Goal: Task Accomplishment & Management: Manage account settings

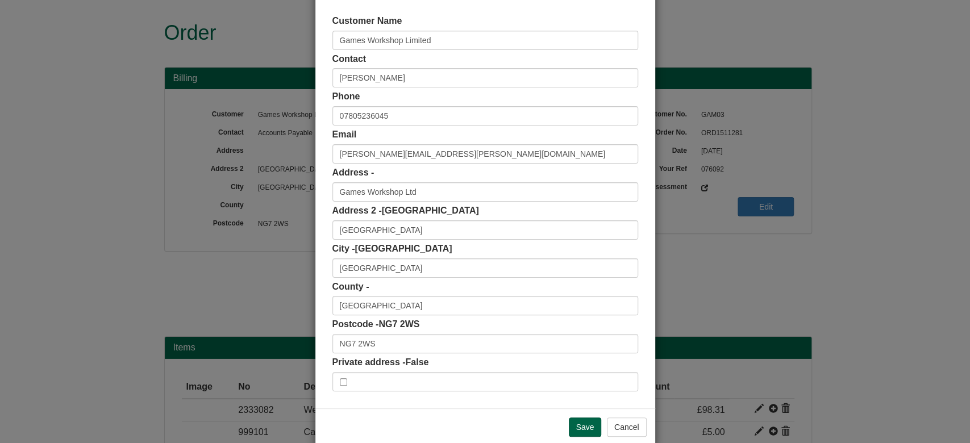
scroll to position [59, 0]
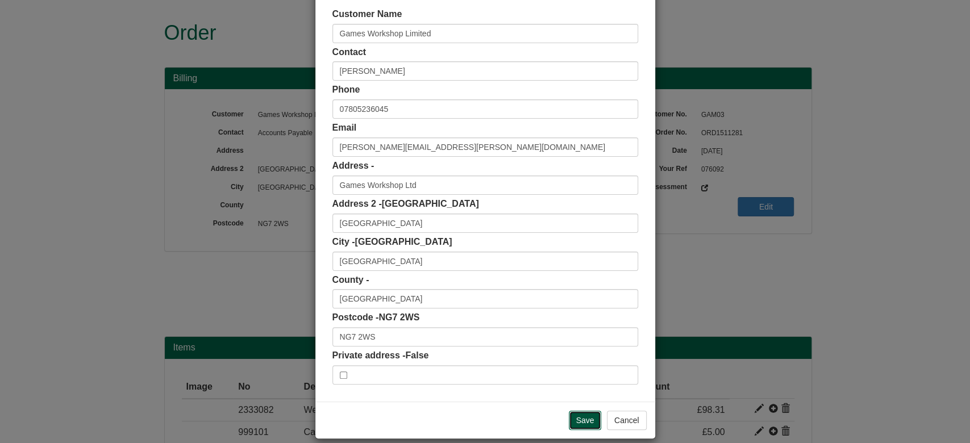
drag, startPoint x: 581, startPoint y: 424, endPoint x: 418, endPoint y: 27, distance: 429.8
click at [418, 27] on div "× Shipping Customer Name Games Workshop Limited Contact [PERSON_NAME] Phone [PH…" at bounding box center [485, 198] width 341 height 481
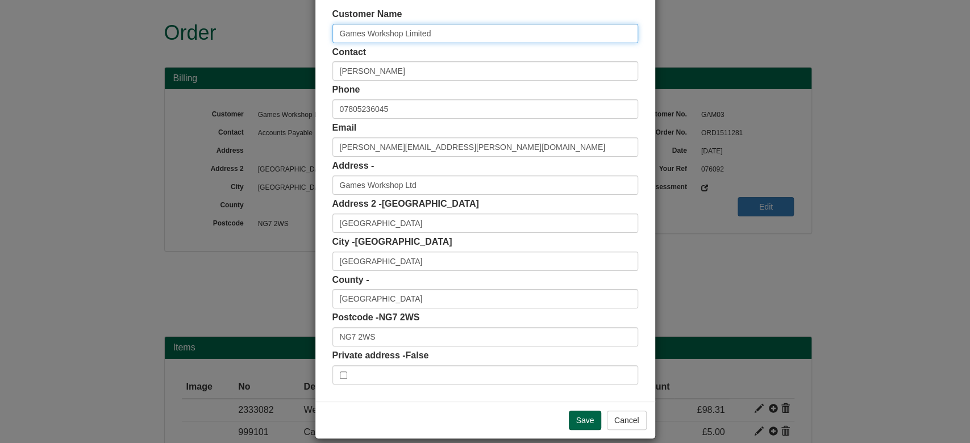
drag, startPoint x: 432, startPoint y: 24, endPoint x: 277, endPoint y: 20, distance: 155.1
click at [277, 20] on div "× Shipping Customer Name Games Workshop Limited Contact [PERSON_NAME] Phone [PH…" at bounding box center [485, 221] width 970 height 443
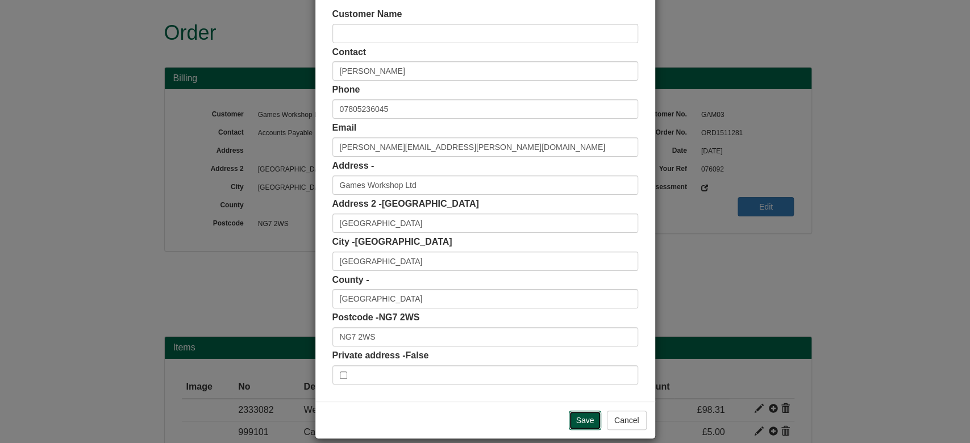
click at [594, 415] on input "Save" at bounding box center [585, 420] width 33 height 19
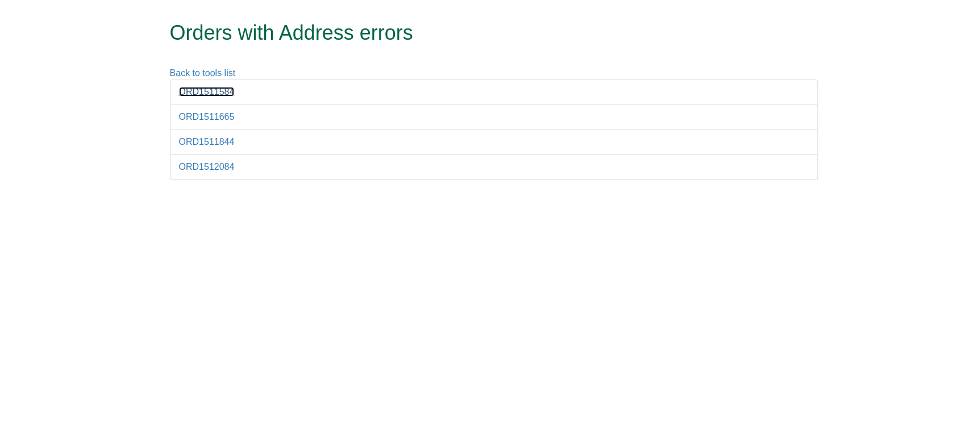
click at [209, 95] on link "ORD1511584" at bounding box center [207, 92] width 56 height 10
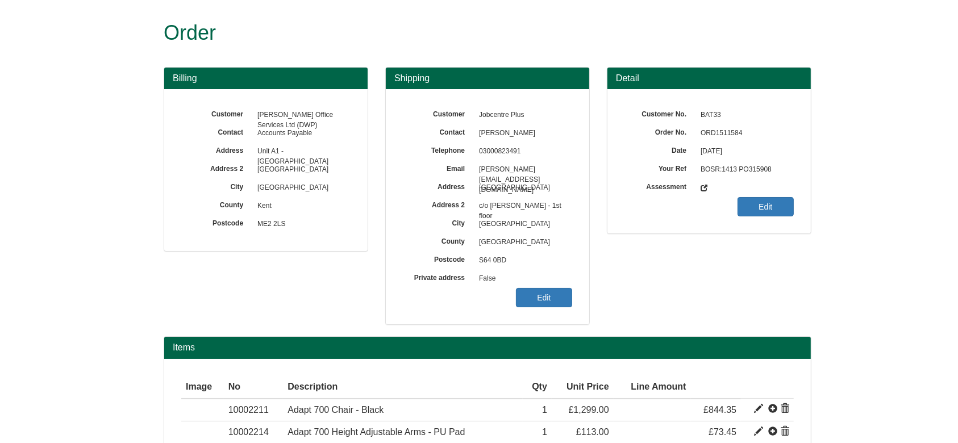
click at [712, 130] on span "ORD1511584" at bounding box center [744, 133] width 99 height 18
copy span "ORD1511584"
click at [550, 294] on link "Edit" at bounding box center [544, 297] width 56 height 19
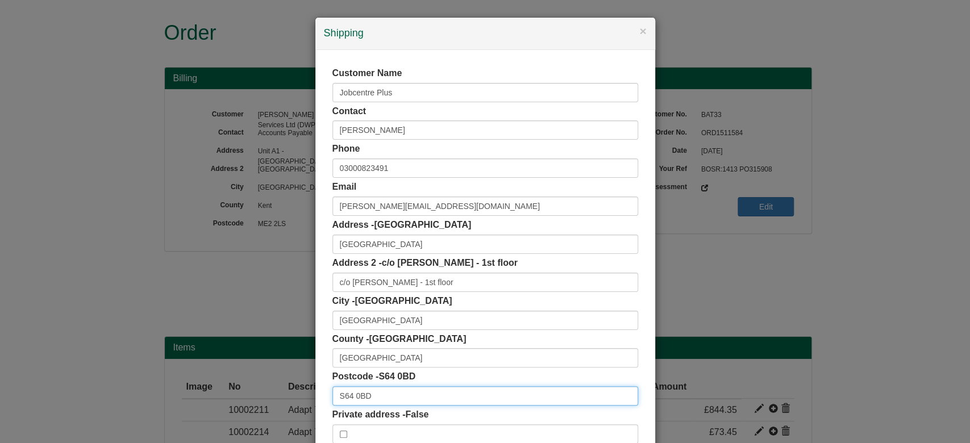
click at [426, 395] on input "S64 0BD" at bounding box center [485, 395] width 306 height 19
click at [427, 395] on input "S64 0BD" at bounding box center [485, 395] width 306 height 19
click at [413, 399] on input "S64 0BD" at bounding box center [485, 395] width 306 height 19
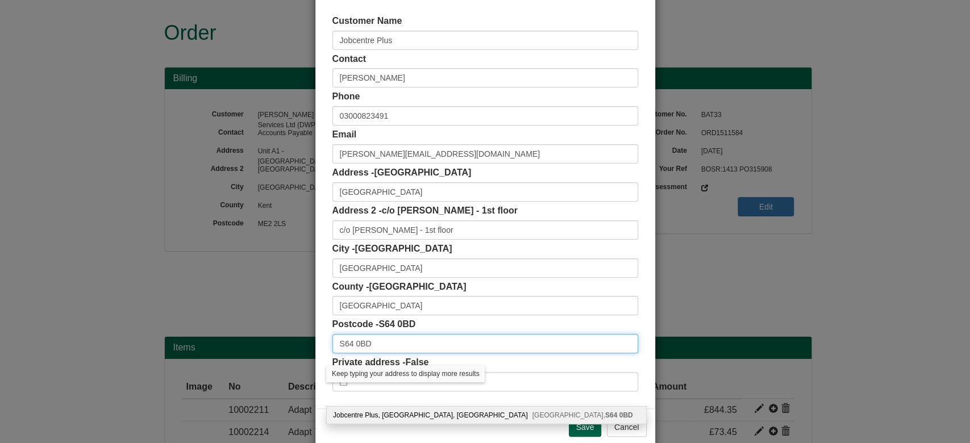
scroll to position [45, 0]
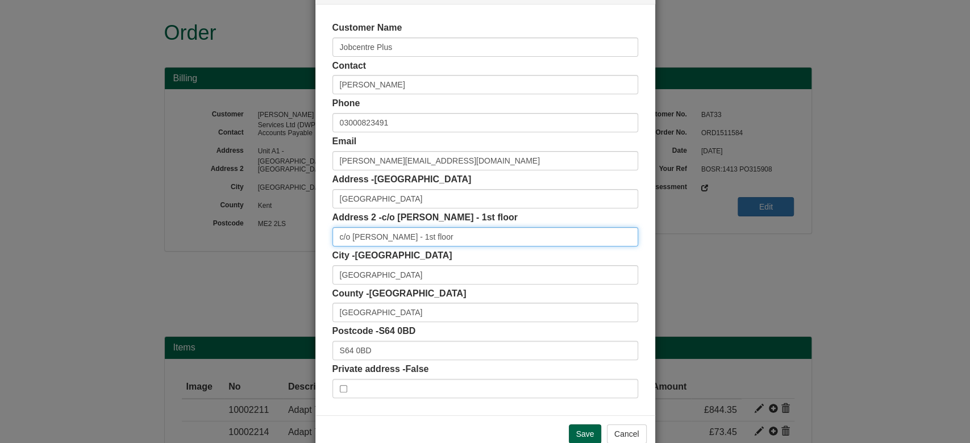
drag, startPoint x: 447, startPoint y: 245, endPoint x: 301, endPoint y: 248, distance: 146.1
click at [301, 248] on div "× Shipping Customer Name Jobcentre Plus Contact Leanne Wright Phone 03000823491…" at bounding box center [485, 221] width 970 height 443
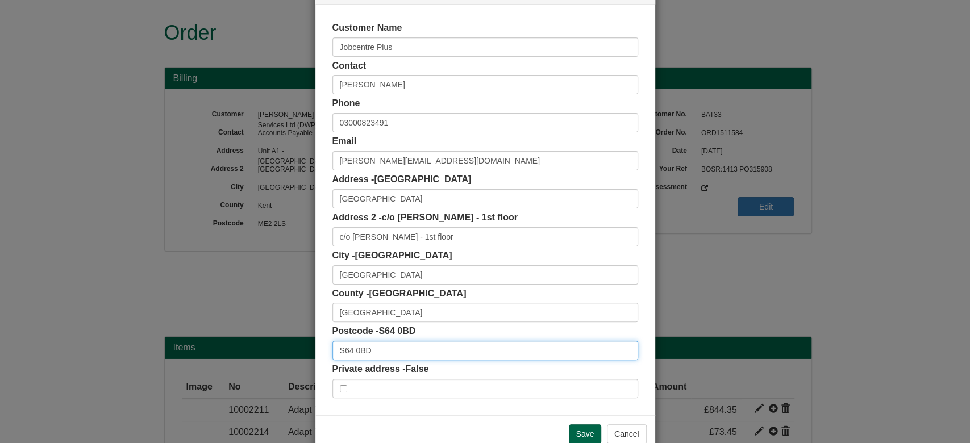
click at [395, 345] on input "S64 0BD" at bounding box center [485, 350] width 306 height 19
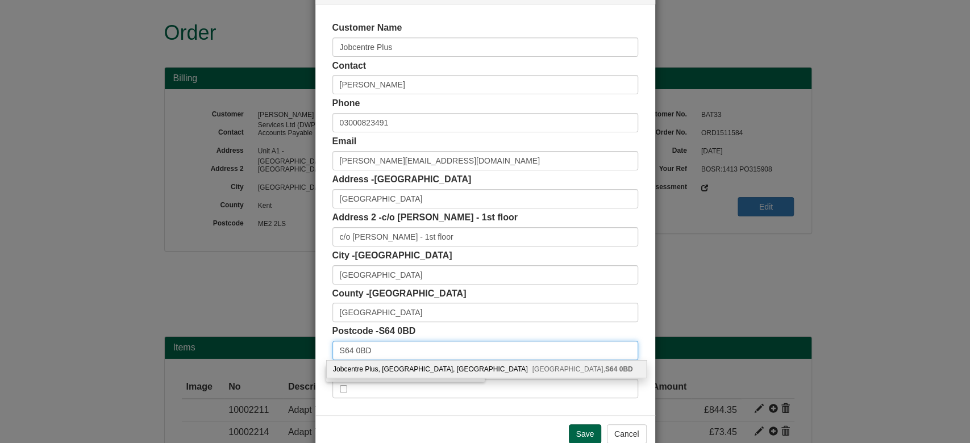
type input "S64 0BD"
click at [441, 374] on div "Jobcentre Plus, Crown Buildings, Adwick Road Mexborough, S64 0BD" at bounding box center [486, 369] width 319 height 17
type input "Jobcentre Plus"
type input "Crown Buildings, Adwick Road"
type input "S64 0BD"
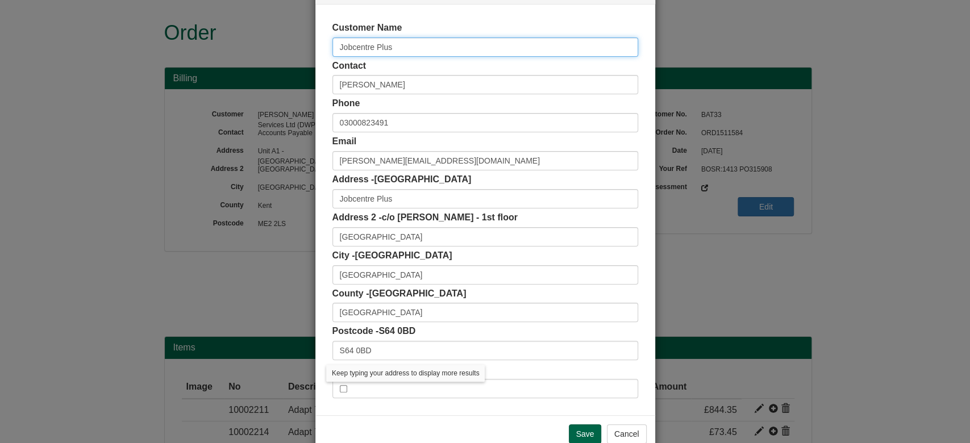
drag, startPoint x: 395, startPoint y: 43, endPoint x: 277, endPoint y: 41, distance: 118.2
click at [277, 41] on div "× Shipping Customer Name Jobcentre Plus Contact Leanne Wright Phone 03000823491…" at bounding box center [485, 221] width 970 height 443
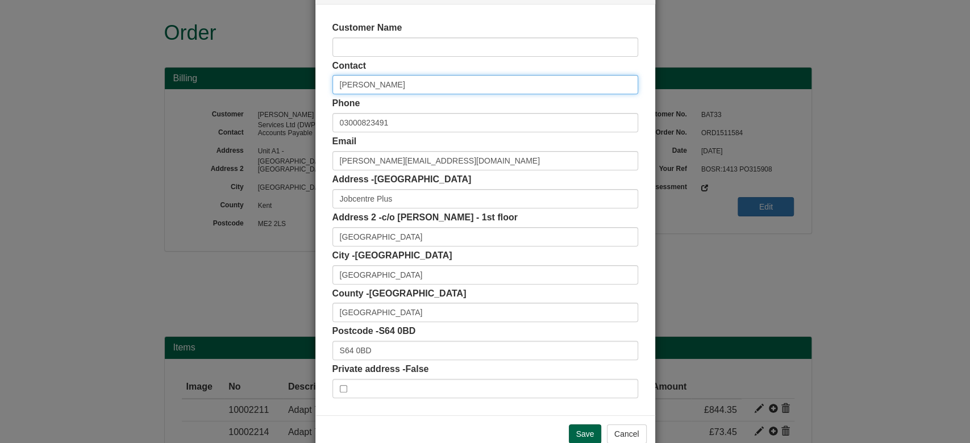
drag, startPoint x: 391, startPoint y: 82, endPoint x: 82, endPoint y: 61, distance: 310.4
click at [82, 61] on div "× Shipping Customer Name Contact Leanne Wright Phone 03000823491 Email Leanne.w…" at bounding box center [485, 221] width 970 height 443
paste input "c/o Leanne Wright - 1st floor"
type input "c/o Leanne Wright - 1st floor"
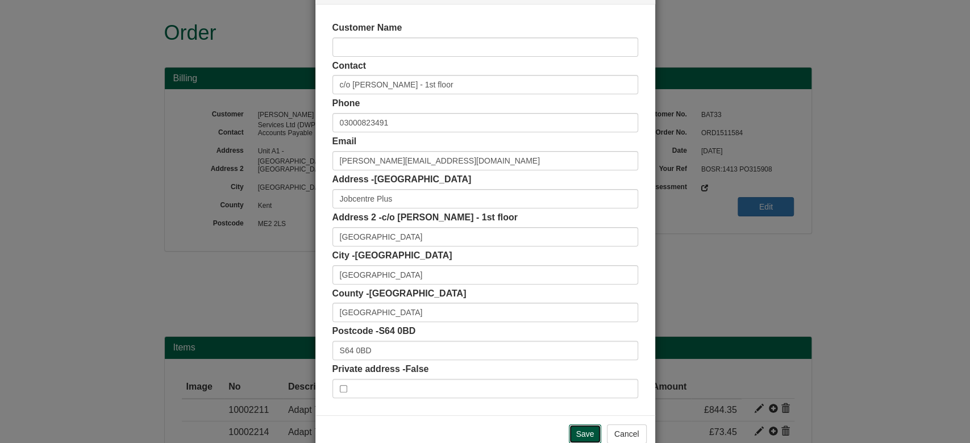
click at [575, 432] on input "Save" at bounding box center [585, 433] width 33 height 19
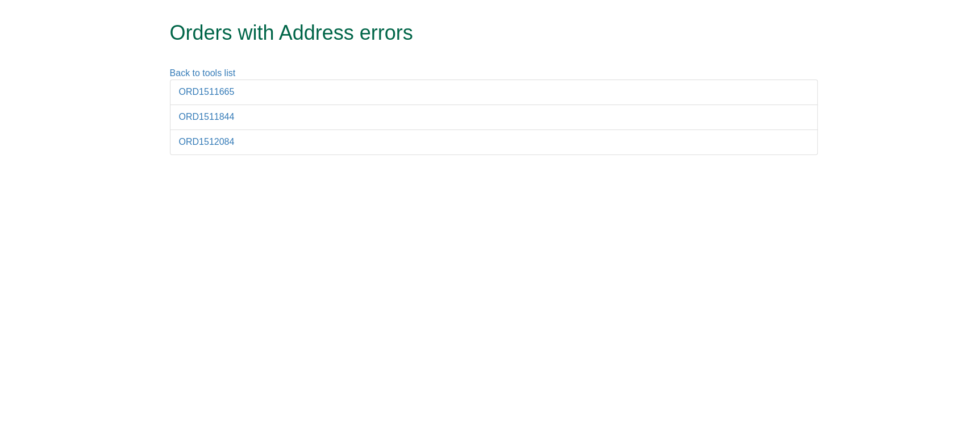
click at [220, 97] on li "ORD1511665" at bounding box center [494, 93] width 648 height 26
click at [208, 91] on link "ORD1511665" at bounding box center [207, 92] width 56 height 10
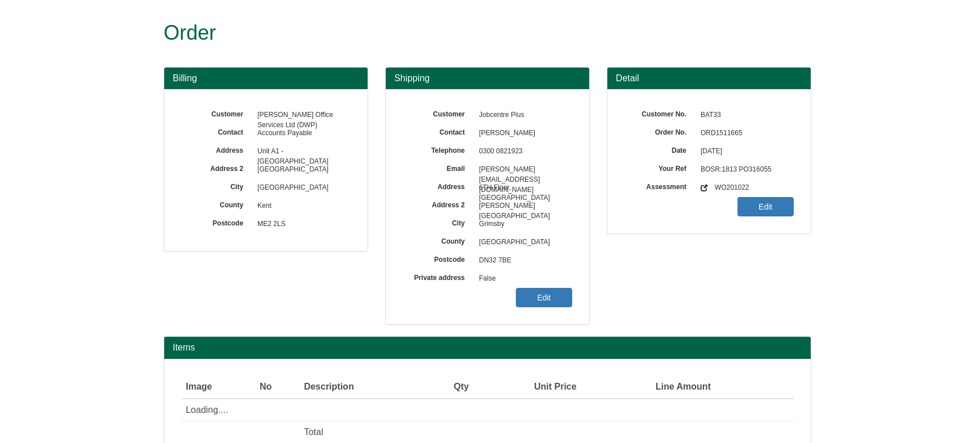
click at [724, 136] on span "ORD1511665" at bounding box center [744, 133] width 99 height 18
copy span "ORD1511665"
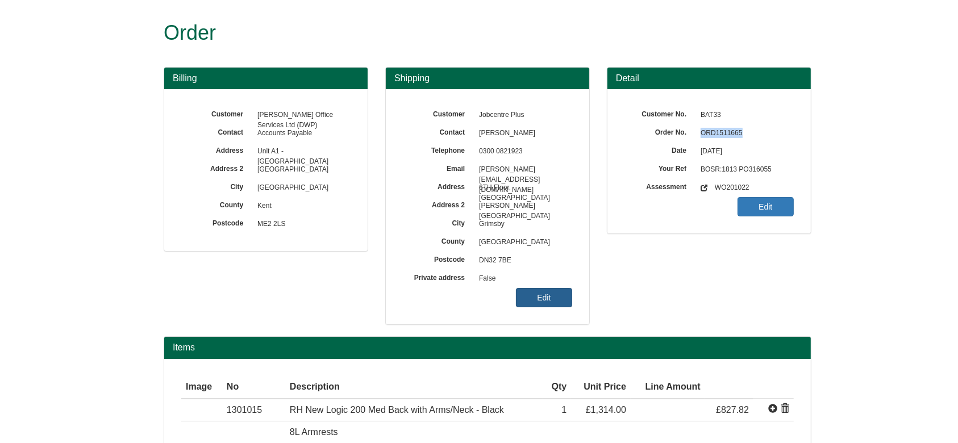
click at [547, 293] on link "Edit" at bounding box center [544, 297] width 56 height 19
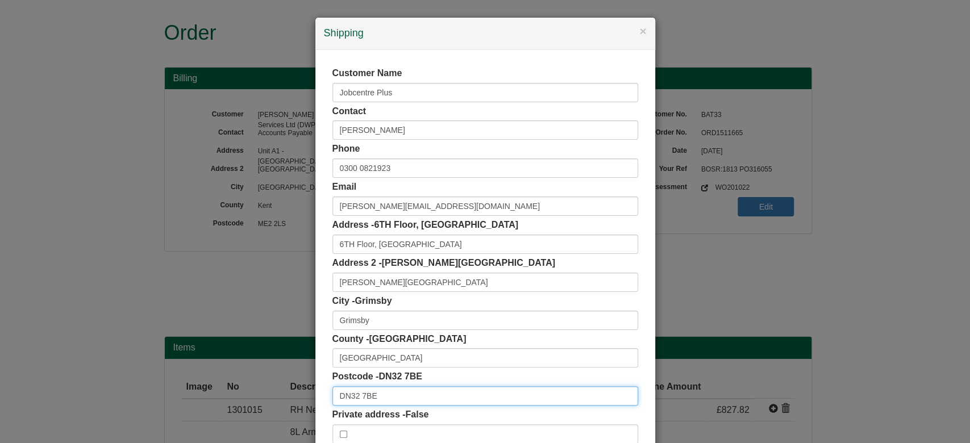
drag, startPoint x: 320, startPoint y: 399, endPoint x: 295, endPoint y: 404, distance: 25.4
click at [295, 404] on div "× Shipping Customer Name Jobcentre Plus Contact [PERSON_NAME] Phone [PHONE_NUMB…" at bounding box center [485, 221] width 970 height 443
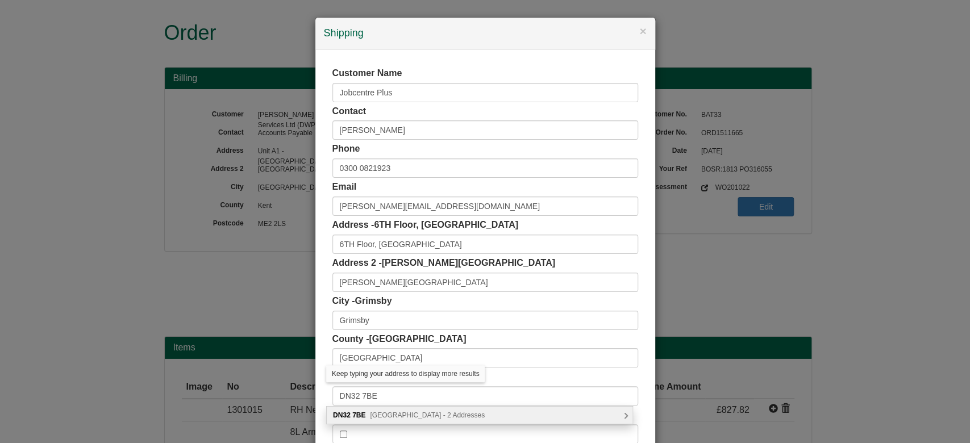
click at [391, 416] on span "[GEOGRAPHIC_DATA] - 2 Addresses" at bounding box center [427, 415] width 115 height 8
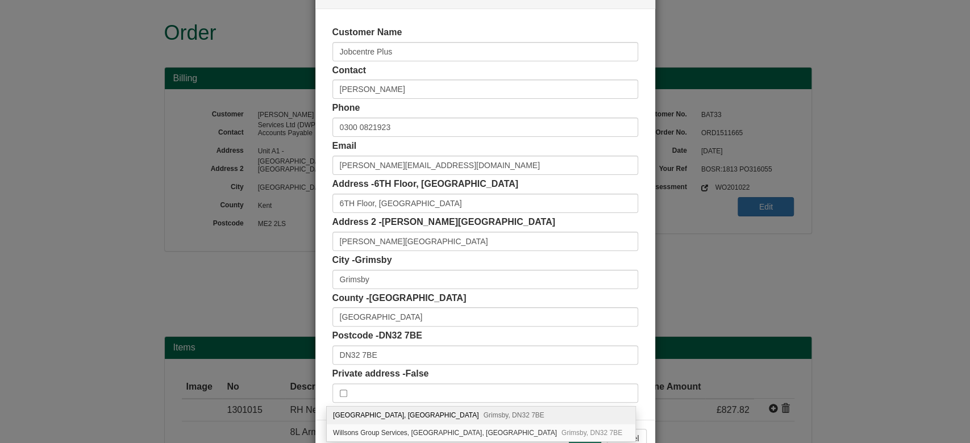
scroll to position [72, 0]
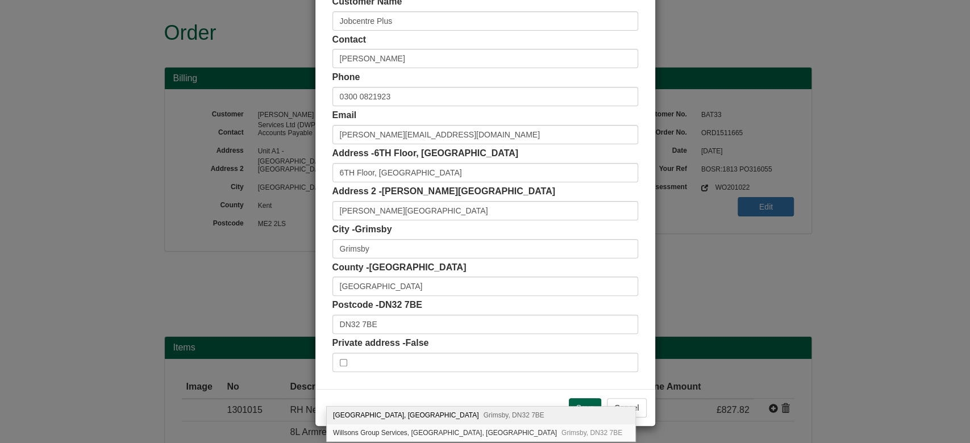
click at [451, 381] on div "Customer Name Jobcentre Plus Contact [PERSON_NAME] Phone [PHONE_NUMBER] Email […" at bounding box center [485, 183] width 340 height 411
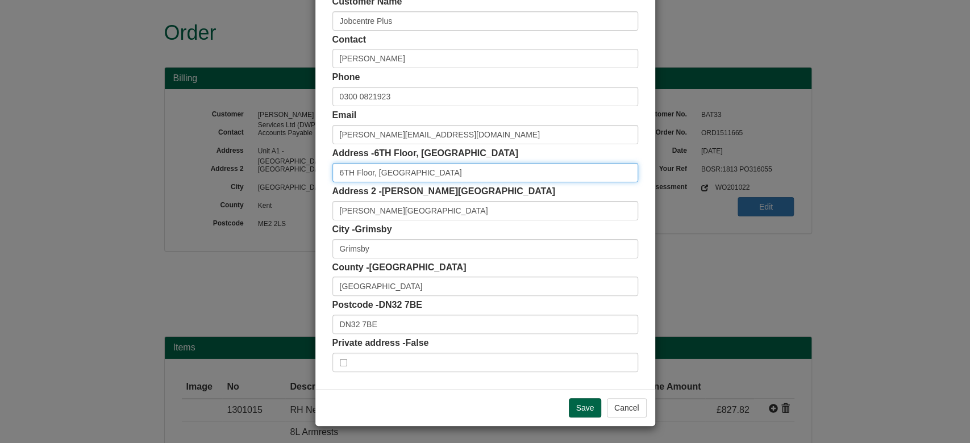
click at [435, 174] on input "6TH Floor, [GEOGRAPHIC_DATA]" at bounding box center [485, 172] width 306 height 19
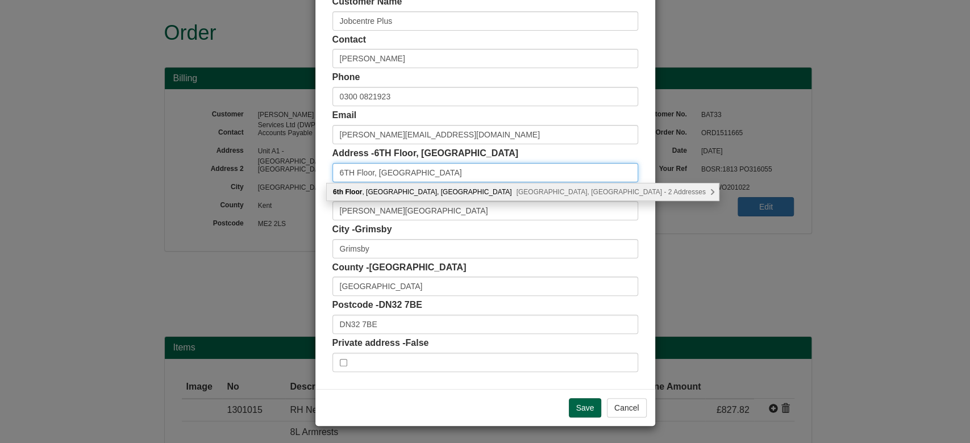
type input "6TH Floor, [GEOGRAPHIC_DATA]"
click at [393, 390] on div "Save Cancel" at bounding box center [485, 407] width 340 height 37
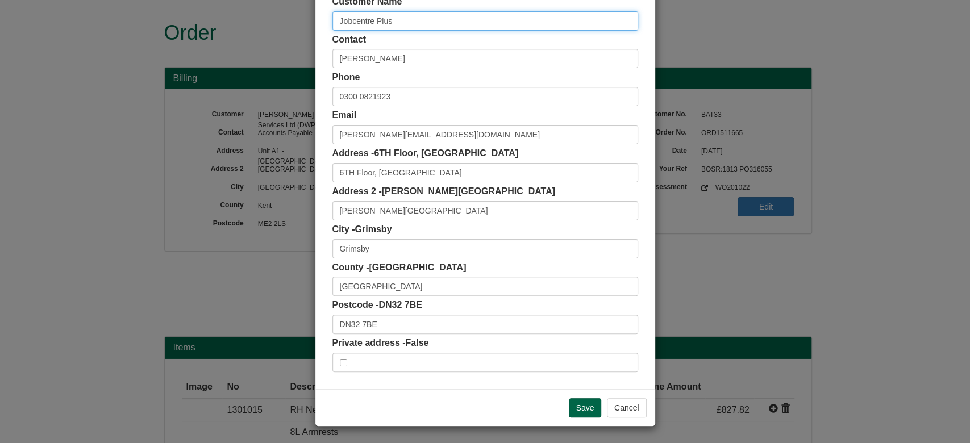
drag, startPoint x: 401, startPoint y: 24, endPoint x: 281, endPoint y: 26, distance: 119.9
click at [281, 26] on div "× Shipping Customer Name Jobcentre Plus Contact KERRY BROWN Phone 0300 0821923 …" at bounding box center [485, 221] width 970 height 443
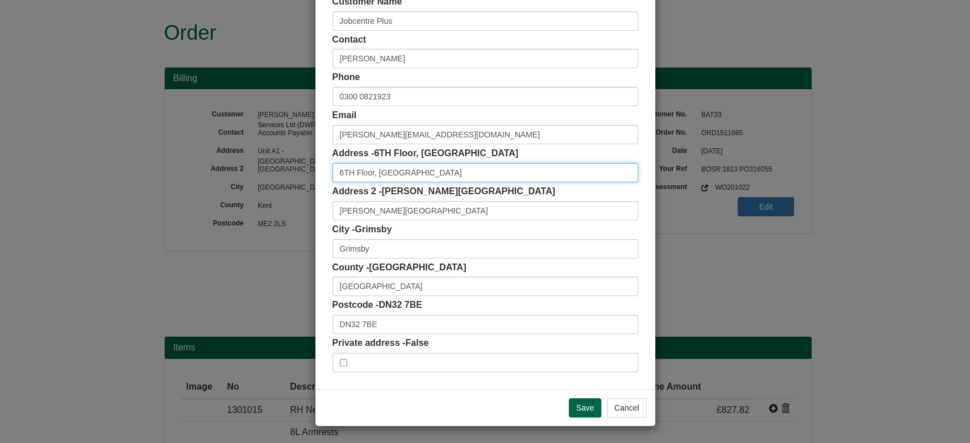
drag, startPoint x: 440, startPoint y: 178, endPoint x: 305, endPoint y: 186, distance: 136.0
click at [305, 186] on div "× Shipping Customer Name Jobcentre Plus Contact KERRY BROWN Phone 0300 0821923 …" at bounding box center [485, 221] width 970 height 443
drag, startPoint x: 403, startPoint y: 217, endPoint x: 307, endPoint y: 221, distance: 96.7
click at [307, 221] on div "× Shipping Customer Name Jobcentre Plus Contact KERRY BROWN Phone 0300 0821923 …" at bounding box center [485, 221] width 970 height 443
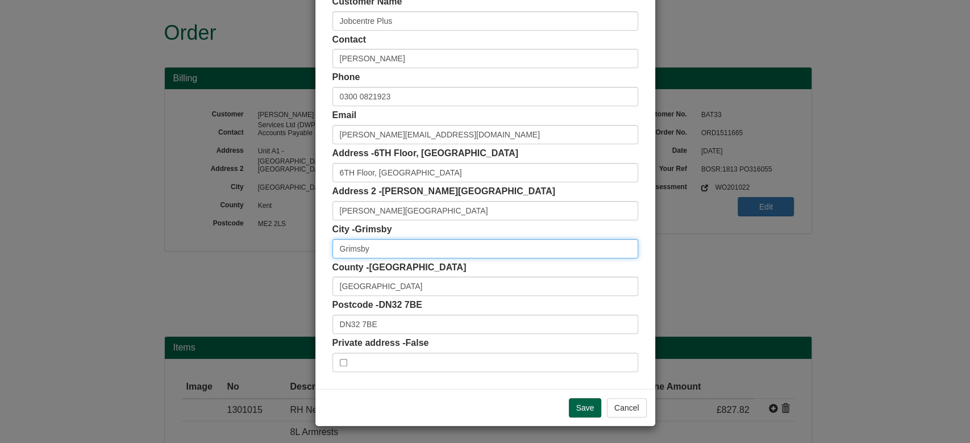
drag, startPoint x: 396, startPoint y: 242, endPoint x: 286, endPoint y: 251, distance: 110.6
click at [286, 251] on div "× Shipping Customer Name Jobcentre Plus Contact KERRY BROWN Phone 0300 0821923 …" at bounding box center [485, 221] width 970 height 443
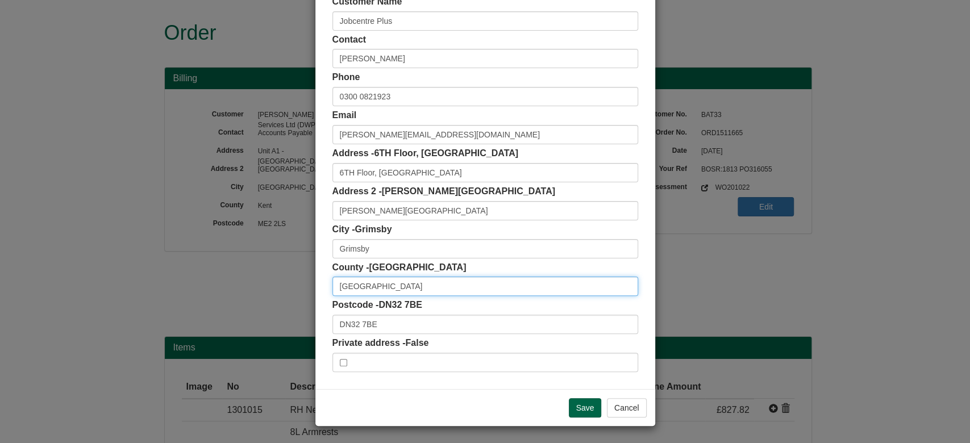
drag, startPoint x: 386, startPoint y: 280, endPoint x: 317, endPoint y: 280, distance: 69.3
click at [317, 280] on div "Customer Name Jobcentre Plus Contact KERRY BROWN Phone 0300 0821923 Email kerry…" at bounding box center [485, 183] width 340 height 411
click at [386, 342] on label "Private address - False" at bounding box center [380, 343] width 97 height 13
drag, startPoint x: 374, startPoint y: 315, endPoint x: 304, endPoint y: 323, distance: 70.3
click at [304, 323] on div "× Shipping Customer Name Jobcentre Plus Contact KERRY BROWN Phone 0300 0821923 …" at bounding box center [485, 221] width 970 height 443
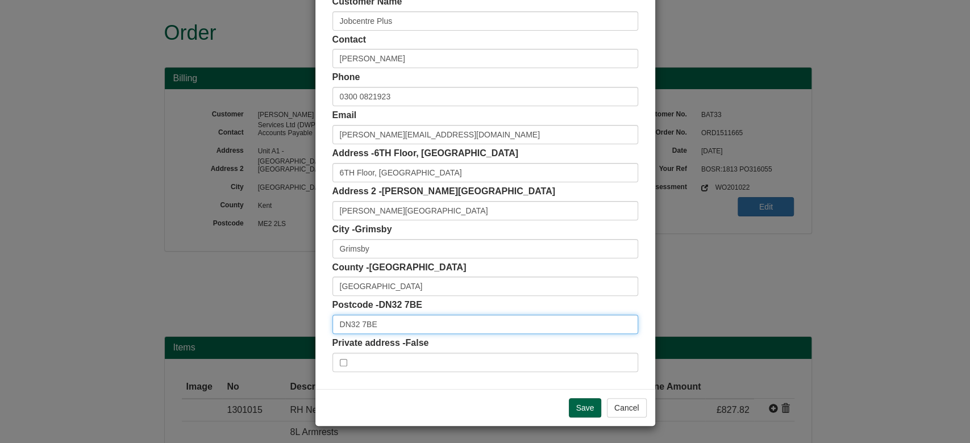
drag, startPoint x: 374, startPoint y: 320, endPoint x: 278, endPoint y: 318, distance: 95.5
click at [278, 318] on div "× Shipping Customer Name Jobcentre Plus Contact KERRY BROWN Phone 0300 0821923 …" at bounding box center [485, 221] width 970 height 443
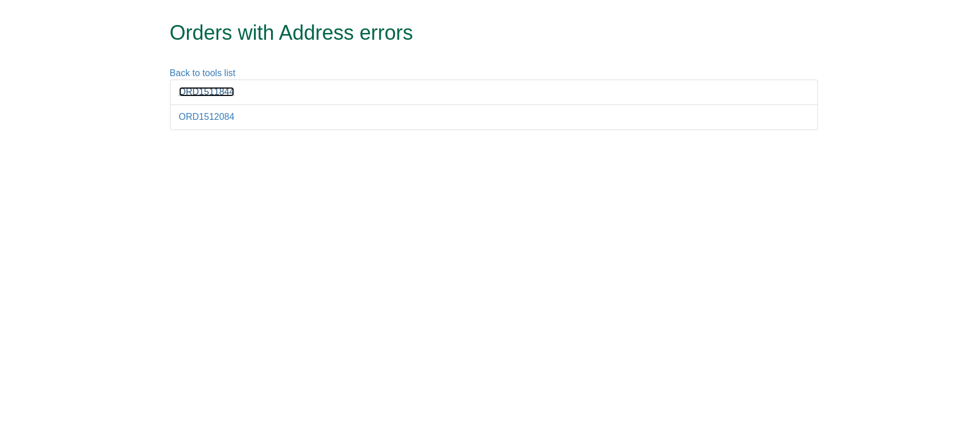
click at [207, 95] on link "ORD1511844" at bounding box center [207, 92] width 56 height 10
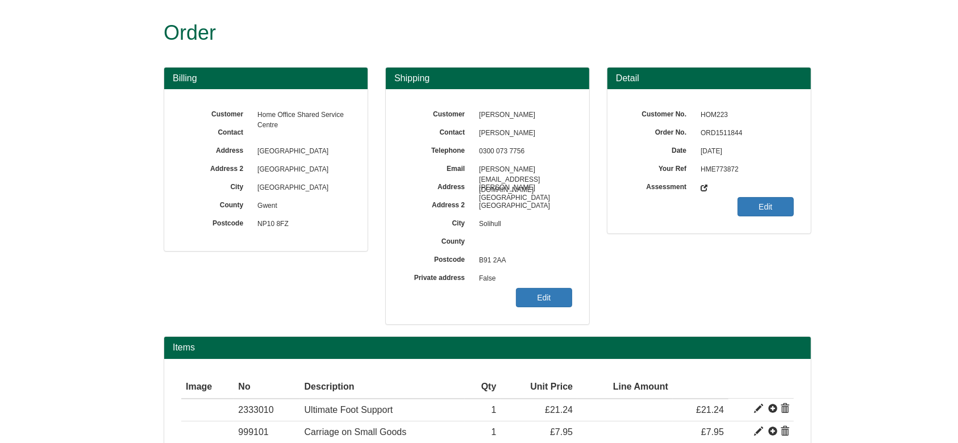
click at [527, 312] on div "Customer Danielle Davis Contact Danielle Davis Telephone 0300 073 7756 Email Da…" at bounding box center [487, 206] width 203 height 235
click at [540, 294] on link "Edit" at bounding box center [544, 297] width 56 height 19
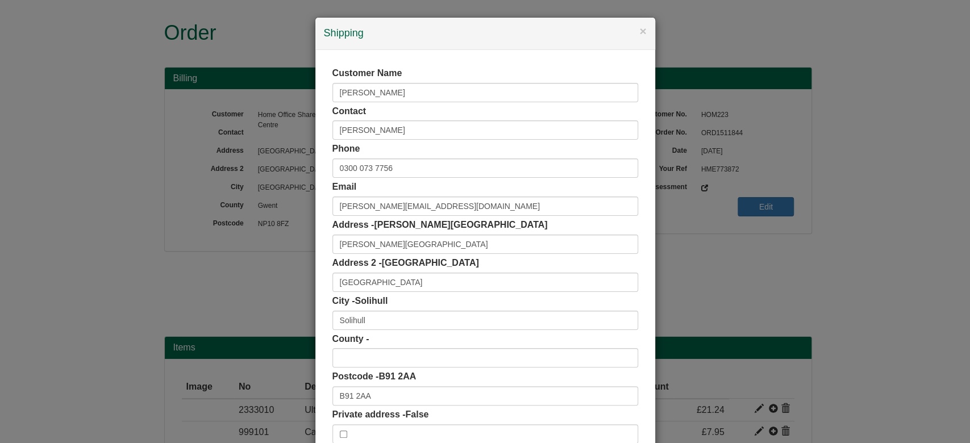
click at [755, 283] on div "× Shipping Customer Name Danielle Davis Contact Danielle Davis Phone 0300 073 7…" at bounding box center [485, 221] width 970 height 443
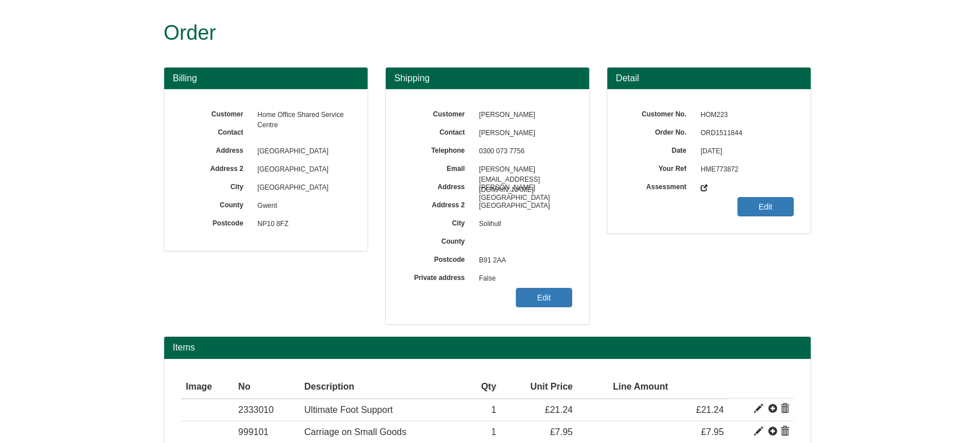
click at [730, 134] on span "ORD1511844" at bounding box center [744, 133] width 99 height 18
copy span "ORD1511844"
click at [548, 297] on link "Edit" at bounding box center [544, 297] width 56 height 19
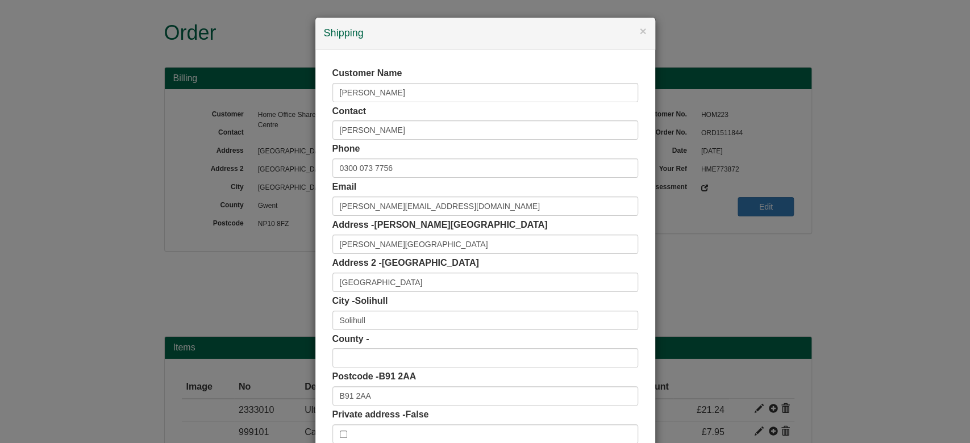
drag, startPoint x: 390, startPoint y: 409, endPoint x: 374, endPoint y: 399, distance: 18.3
click at [374, 399] on div "Customer Name Danielle Davis Contact Danielle Davis Phone 0300 073 7756 Email D…" at bounding box center [485, 255] width 306 height 377
drag, startPoint x: 374, startPoint y: 399, endPoint x: 319, endPoint y: 396, distance: 54.7
click at [319, 396] on div "Customer Name Danielle Davis Contact Danielle Davis Phone 0300 073 7756 Email D…" at bounding box center [485, 255] width 340 height 411
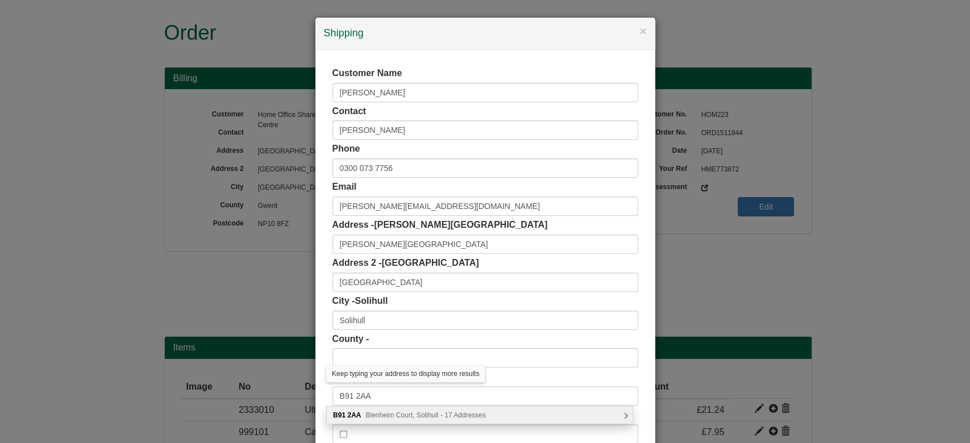
click at [385, 419] on div "B91 2AA Blenheim Court, Solihull - 17 Addresses" at bounding box center [480, 415] width 306 height 17
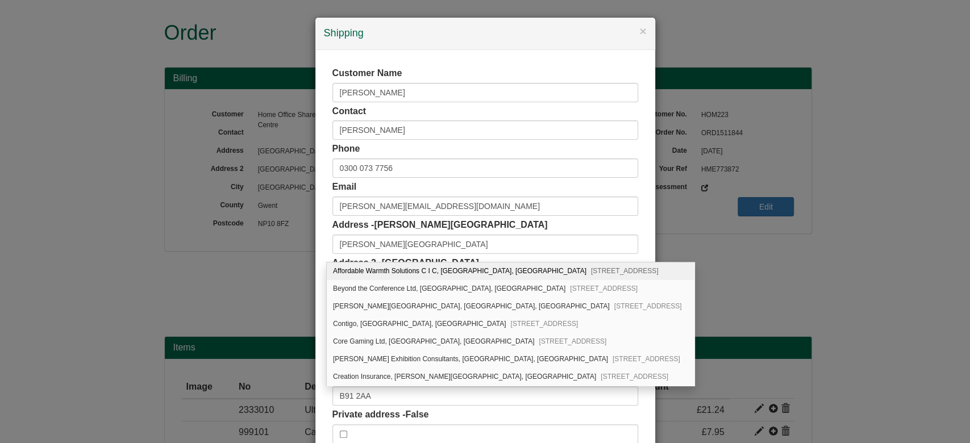
click at [317, 235] on div "Customer Name Danielle Davis Contact Danielle Davis Phone 0300 073 7756 Email D…" at bounding box center [485, 255] width 340 height 411
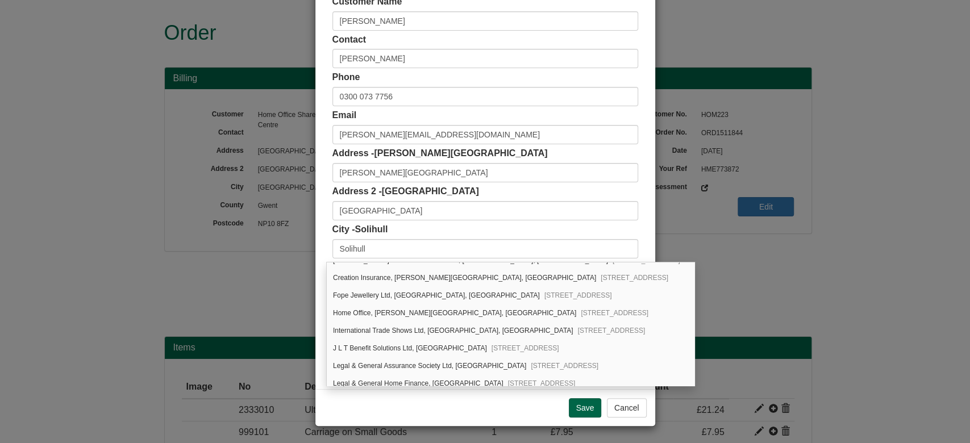
scroll to position [100, 0]
click at [586, 307] on div "Home Office, Chadwick House, Blenheim Court Solihull, B91 2AA" at bounding box center [511, 312] width 368 height 18
type input "Home Office"
type input "Chadwick House, Blenheim Court"
type input "West Midlands"
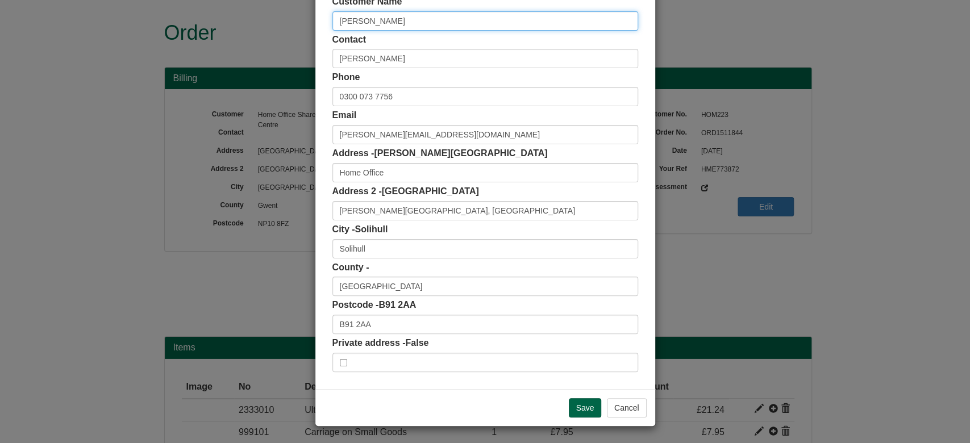
drag, startPoint x: 394, startPoint y: 27, endPoint x: 301, endPoint y: 20, distance: 94.0
click at [301, 20] on div "× Shipping Customer Name Danielle Davis Contact Danielle Davis Phone 0300 073 7…" at bounding box center [485, 221] width 970 height 443
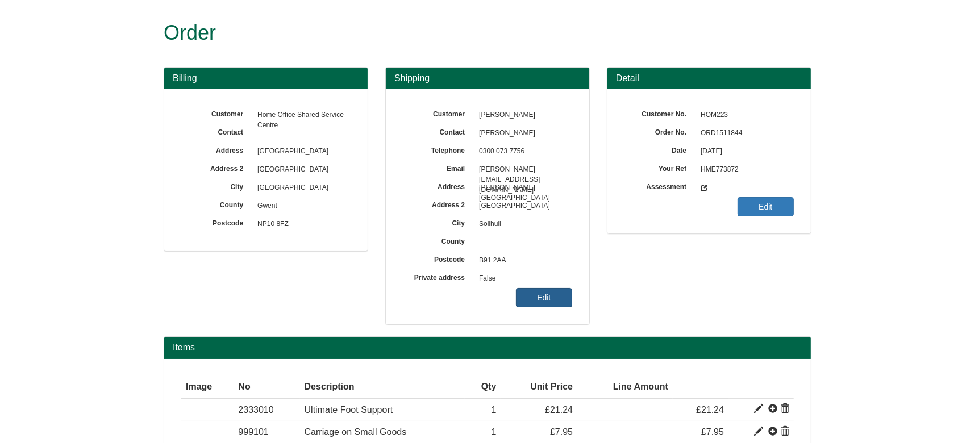
click at [541, 299] on link "Edit" at bounding box center [544, 297] width 56 height 19
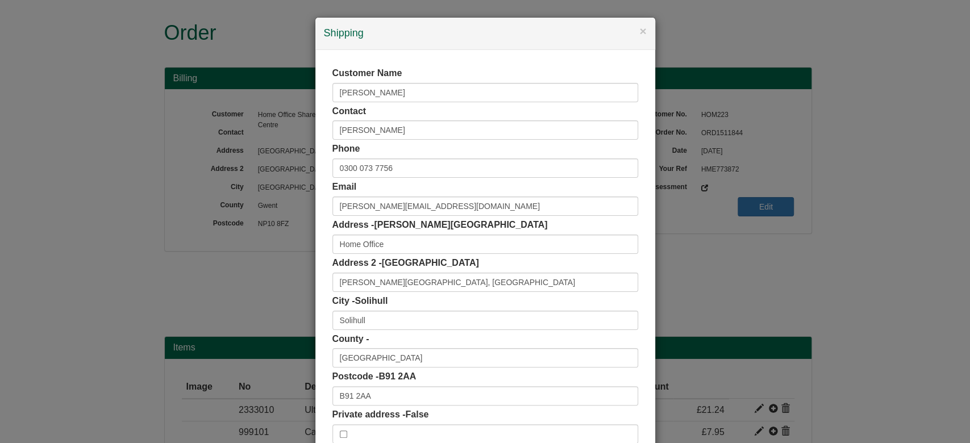
scroll to position [72, 0]
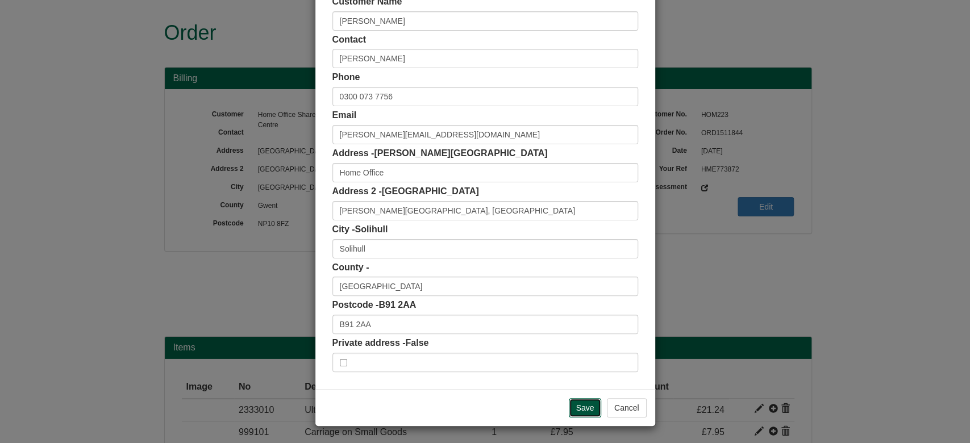
click at [569, 410] on input "Save" at bounding box center [585, 407] width 33 height 19
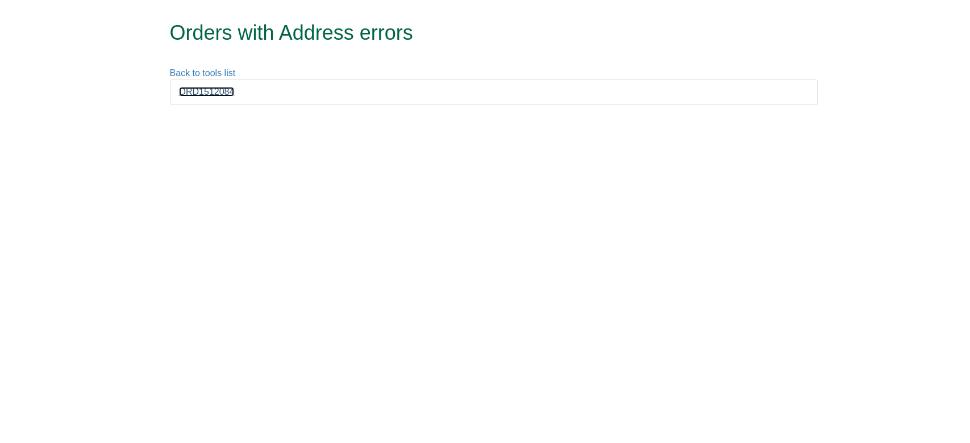
click at [208, 89] on link "ORD1512084" at bounding box center [207, 92] width 56 height 10
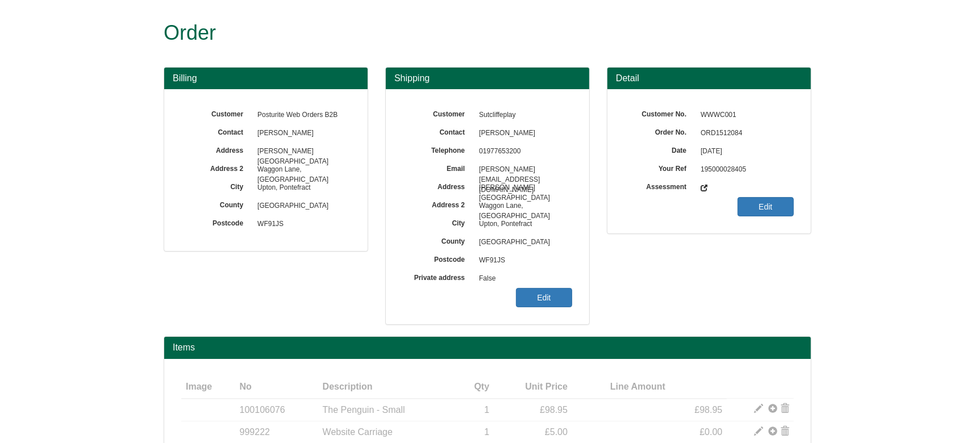
click at [714, 126] on span "ORD1512084" at bounding box center [744, 133] width 99 height 18
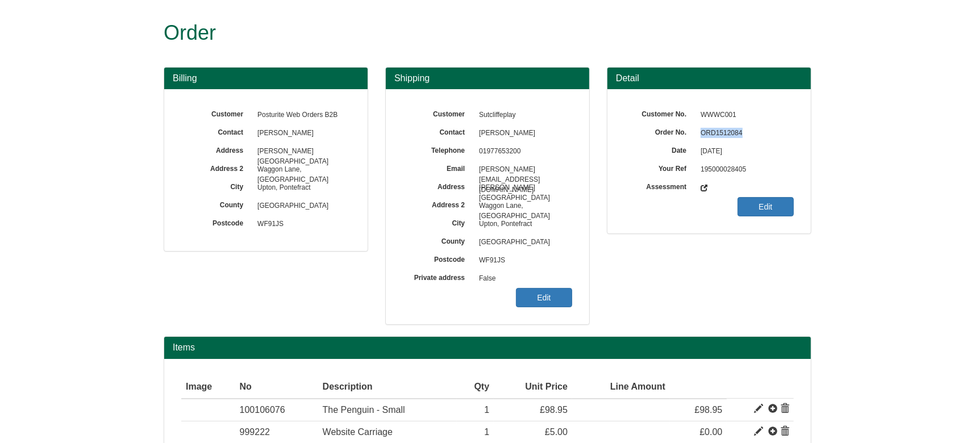
click at [714, 126] on span "ORD1512084" at bounding box center [744, 133] width 99 height 18
copy span "ORD1512084"
click at [551, 296] on link "Edit" at bounding box center [544, 297] width 56 height 19
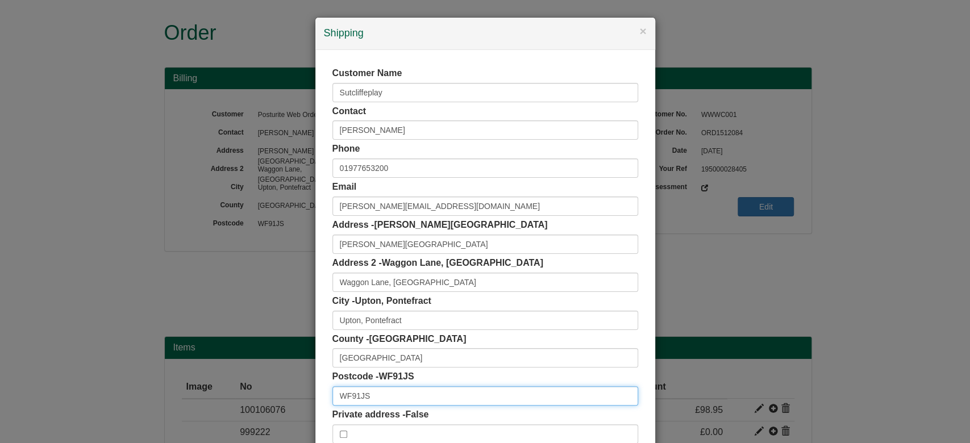
click at [350, 389] on input "WF91JS" at bounding box center [485, 395] width 306 height 19
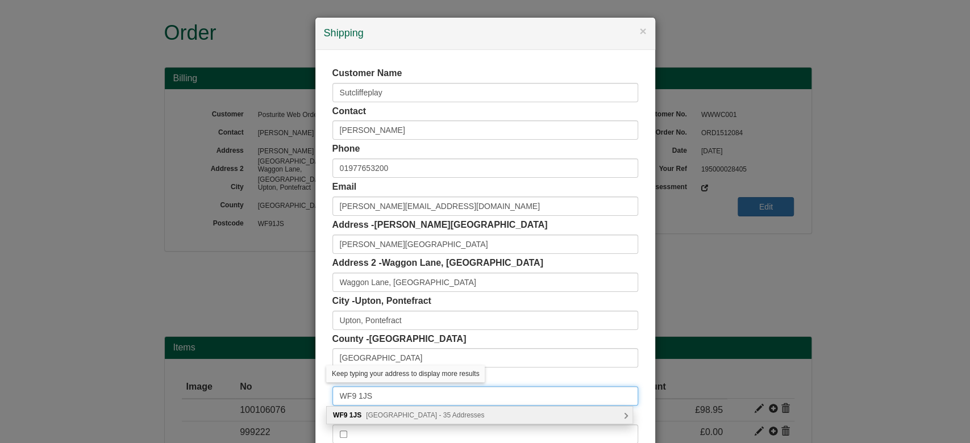
scroll to position [72, 0]
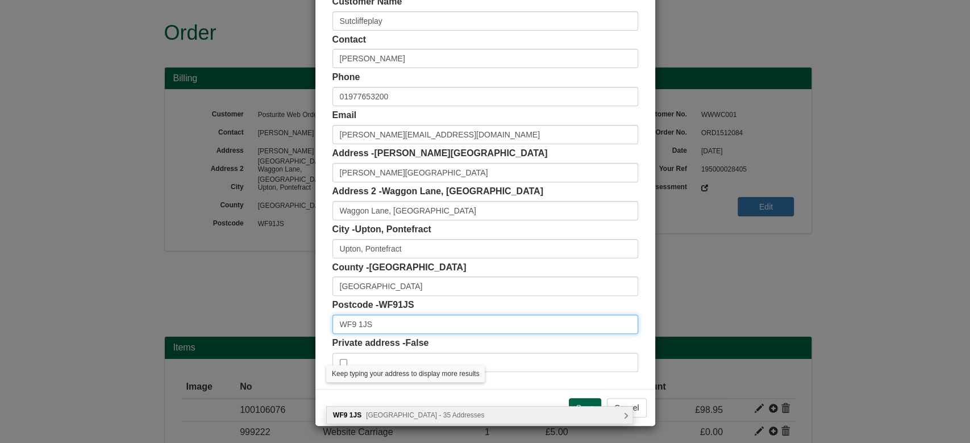
click at [376, 322] on input "WF9 1JS" at bounding box center [485, 324] width 306 height 19
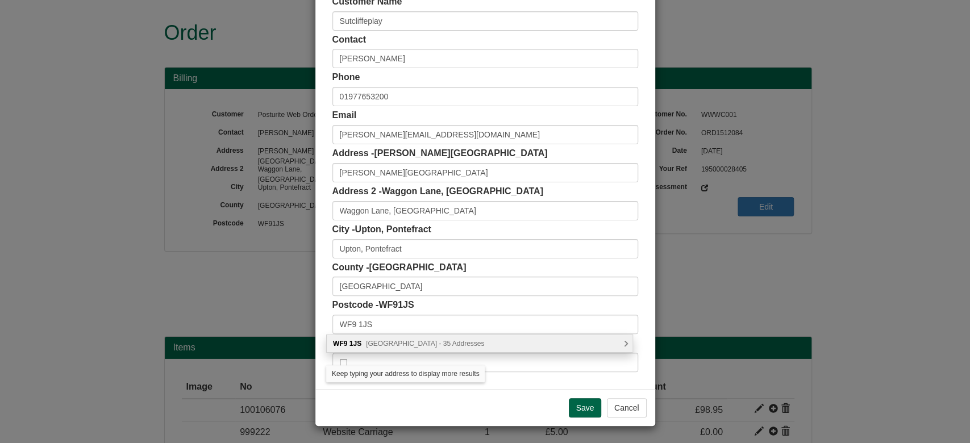
click at [411, 343] on span "[GEOGRAPHIC_DATA] - 35 Addresses" at bounding box center [425, 344] width 118 height 8
type input "WF9 1JS"
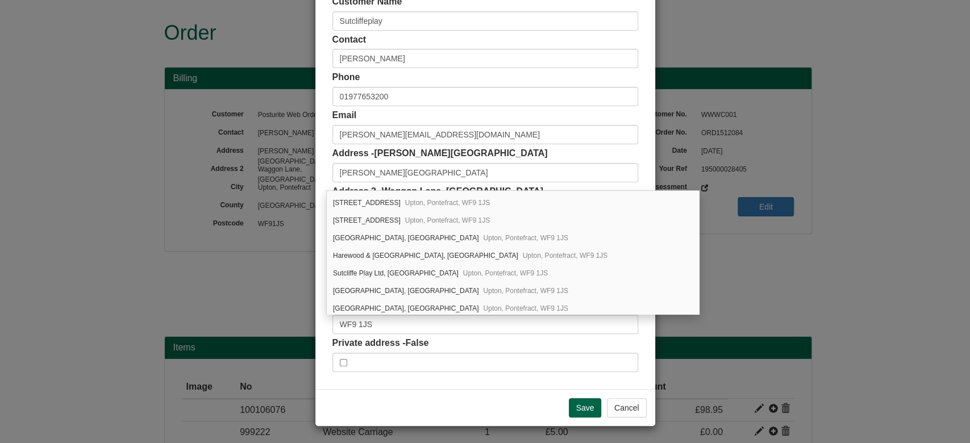
scroll to position [485, 0]
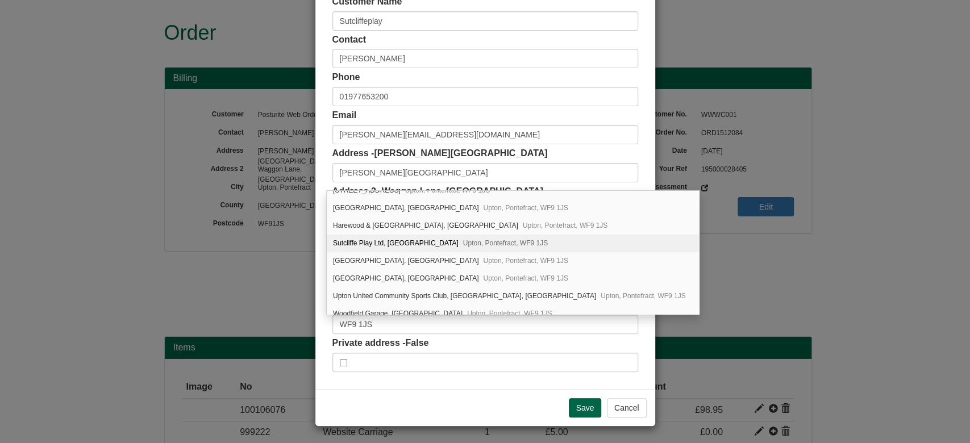
click at [587, 240] on div "Sutcliffe Play Ltd, Waggon Lane Upton, Pontefract, WF9 1JS" at bounding box center [513, 244] width 372 height 18
type input "Sutcliffe Play Ltd"
type input "Pontefract"
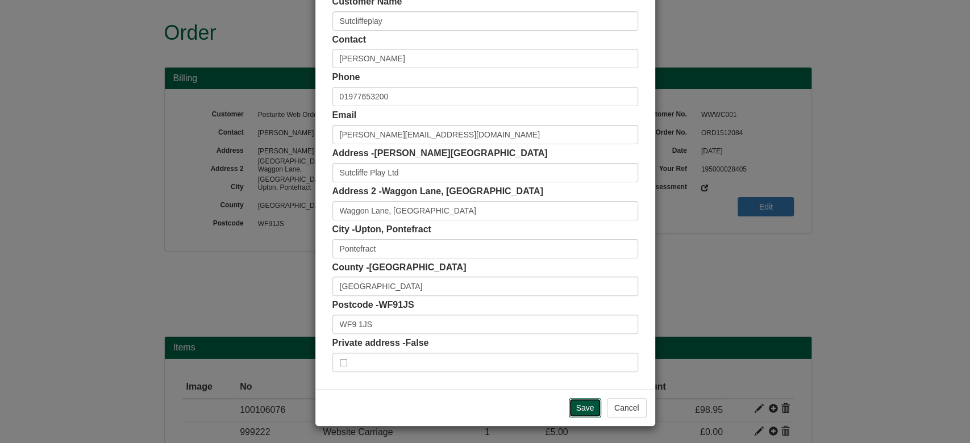
drag, startPoint x: 585, startPoint y: 406, endPoint x: 449, endPoint y: 136, distance: 302.6
click at [449, 136] on div "× Shipping Customer Name Sutcliffeplay Contact Paul Wilson Phone 01977653200 Em…" at bounding box center [485, 185] width 341 height 481
drag, startPoint x: 377, startPoint y: 25, endPoint x: 290, endPoint y: 28, distance: 87.0
click at [290, 28] on div "× Shipping Customer Name Sutcliffeplay Contact Paul Wilson Phone 01977653200 Em…" at bounding box center [485, 221] width 970 height 443
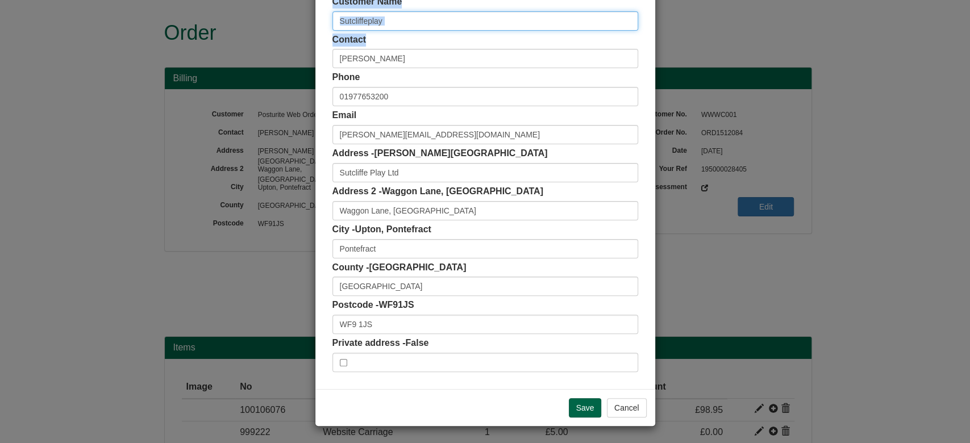
click at [360, 19] on input "Sutcliffeplay" at bounding box center [485, 20] width 306 height 19
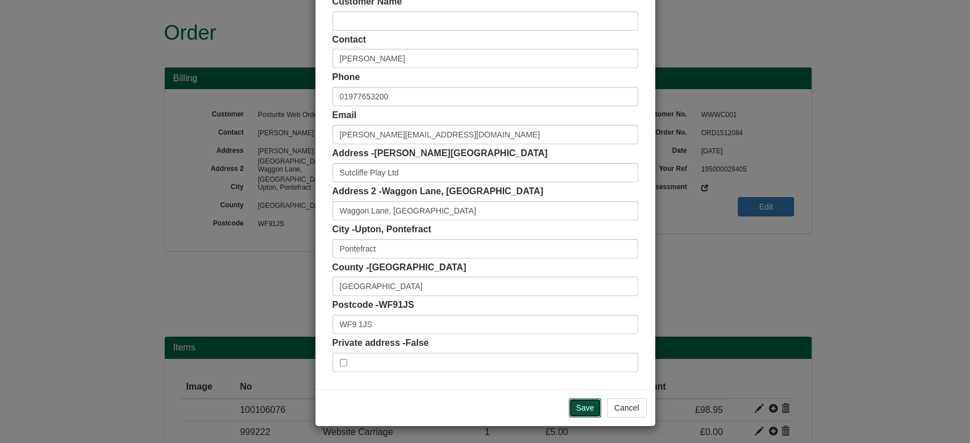
click at [571, 411] on input "Save" at bounding box center [585, 407] width 33 height 19
